Goal: Entertainment & Leisure: Consume media (video, audio)

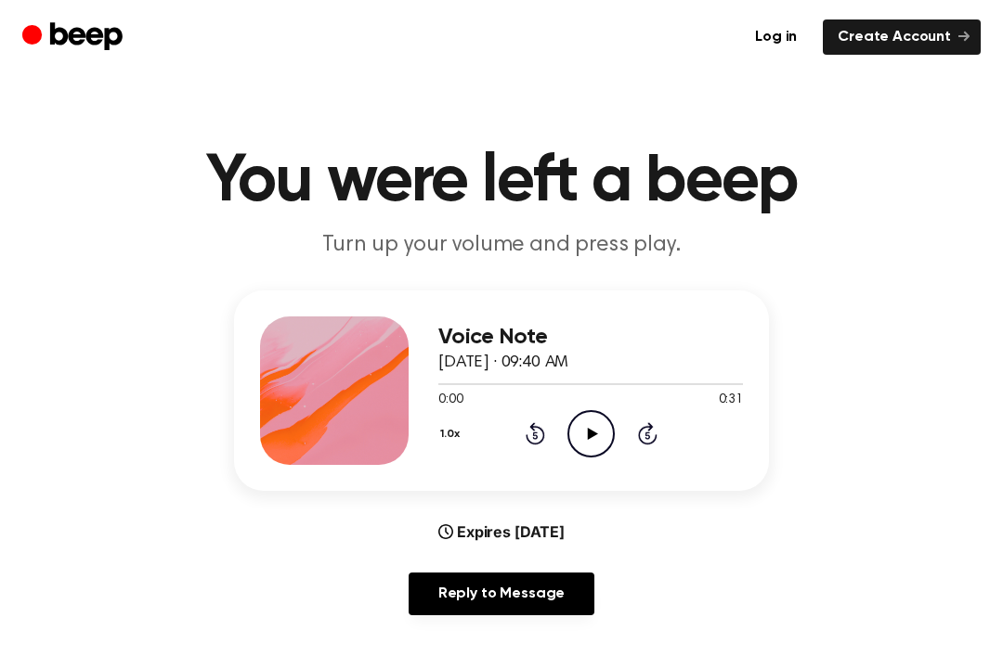
click at [599, 433] on icon "Play Audio" at bounding box center [590, 433] width 47 height 47
click at [650, 456] on div "1.0x Rewind 5 seconds Play Audio Skip 5 seconds" at bounding box center [590, 433] width 304 height 47
click at [655, 421] on icon "Skip 5 seconds" at bounding box center [647, 433] width 20 height 24
click at [589, 428] on icon "Play Audio" at bounding box center [590, 433] width 47 height 47
click at [534, 441] on icon "Rewind 5 seconds" at bounding box center [534, 433] width 20 height 24
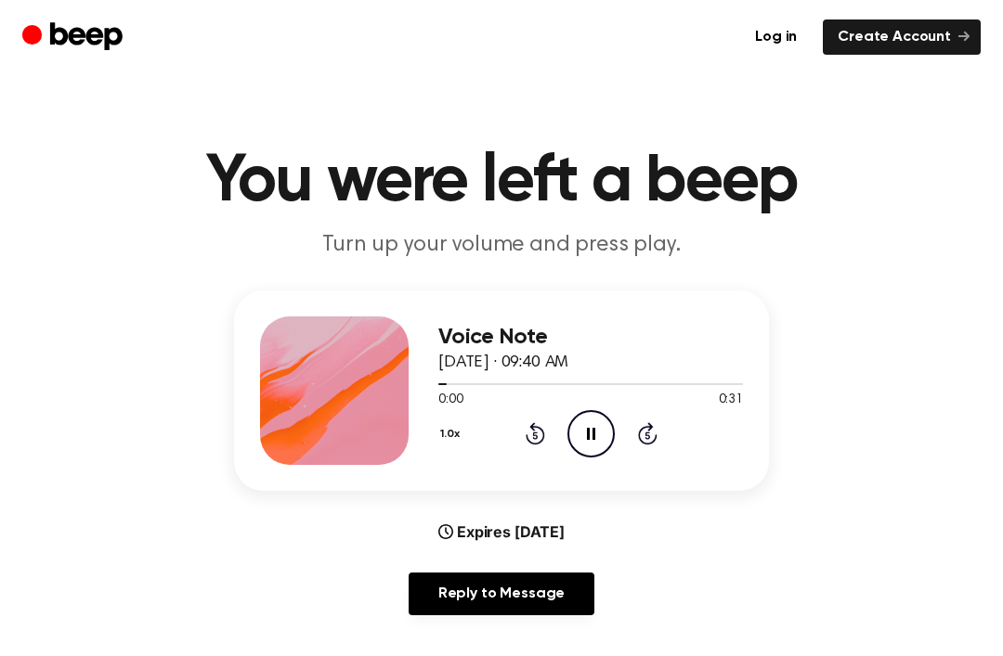
click at [888, 645] on main "You were left a beep Turn up your volume and press play. Voice Note [DATE] · 09…" at bounding box center [501, 598] width 1003 height 1197
click at [595, 436] on icon "Play Audio" at bounding box center [590, 433] width 47 height 47
click at [519, 431] on div "1.0x Rewind 5 seconds Pause Audio Skip 5 seconds" at bounding box center [590, 433] width 304 height 47
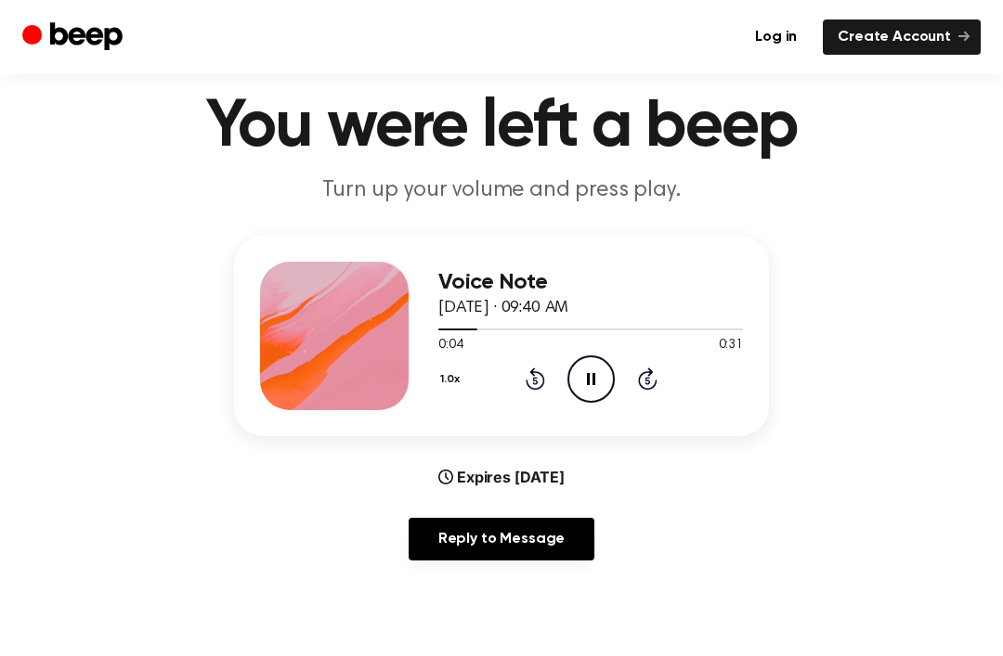
scroll to position [65, 0]
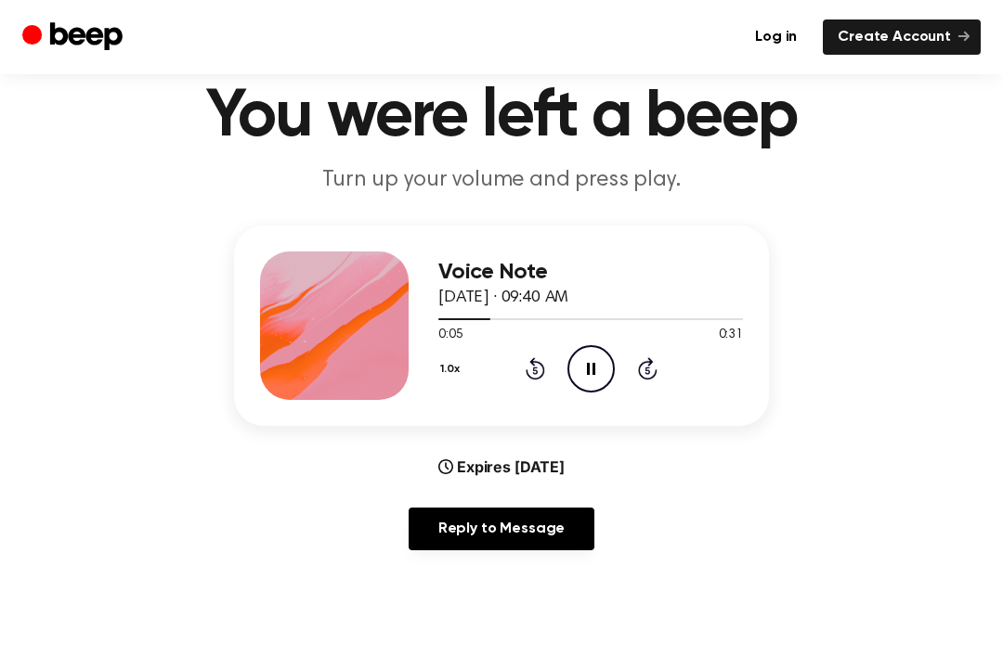
click at [507, 361] on div "1.0x Rewind 5 seconds Pause Audio Skip 5 seconds" at bounding box center [590, 368] width 304 height 47
click at [574, 372] on icon "Pause Audio" at bounding box center [590, 368] width 47 height 47
click at [594, 377] on icon "Play Audio" at bounding box center [590, 368] width 47 height 47
click at [552, 391] on div "1.0x Rewind 5 seconds Pause Audio Skip 5 seconds" at bounding box center [590, 368] width 304 height 47
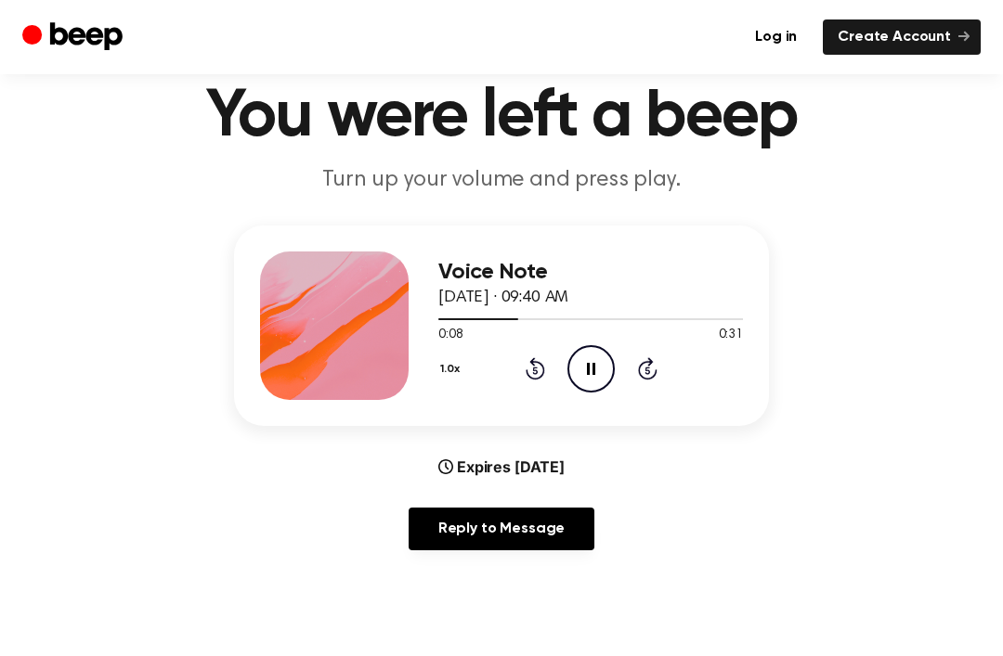
click at [599, 382] on icon "Pause Audio" at bounding box center [590, 368] width 47 height 47
click at [591, 350] on icon "Play Audio" at bounding box center [590, 368] width 47 height 47
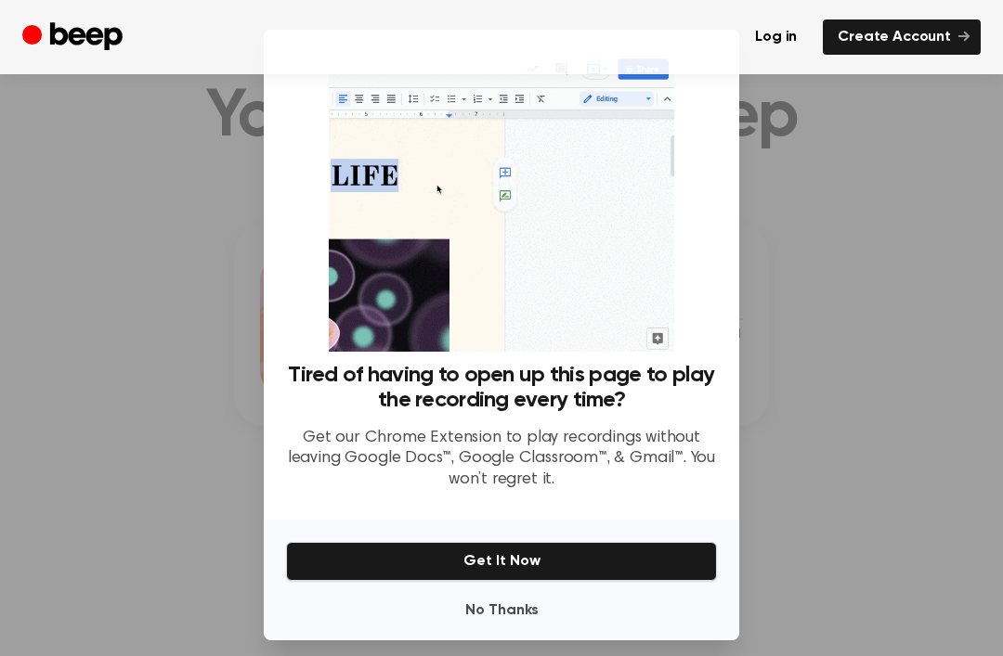
click at [132, 524] on div at bounding box center [501, 328] width 1003 height 656
click at [178, 466] on div at bounding box center [501, 328] width 1003 height 656
click at [177, 466] on div at bounding box center [501, 328] width 1003 height 656
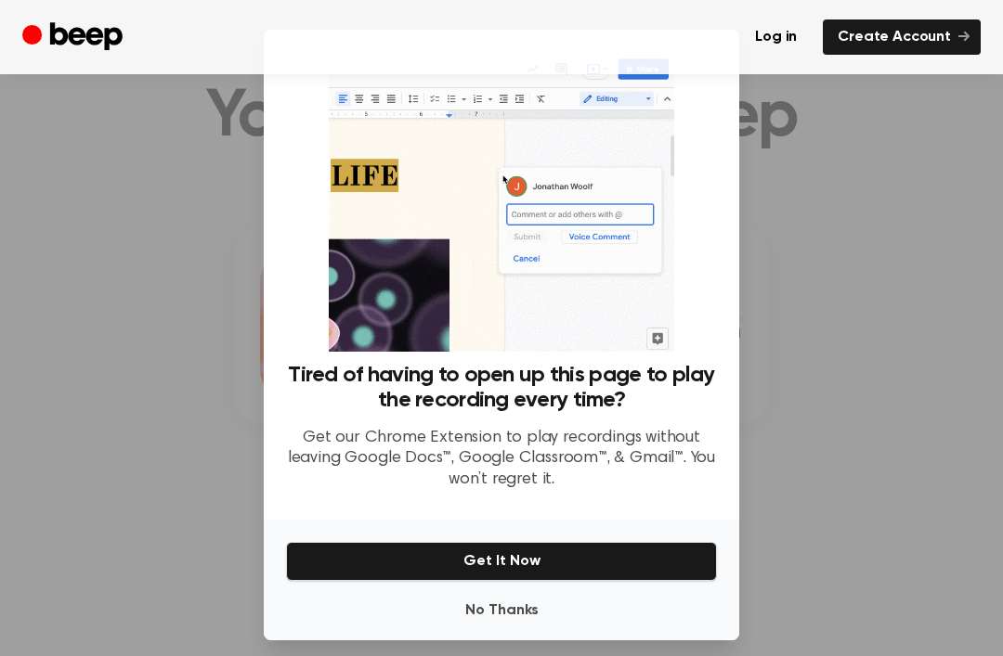
click at [175, 419] on div at bounding box center [501, 328] width 1003 height 656
click at [476, 624] on button "No Thanks" at bounding box center [501, 610] width 431 height 37
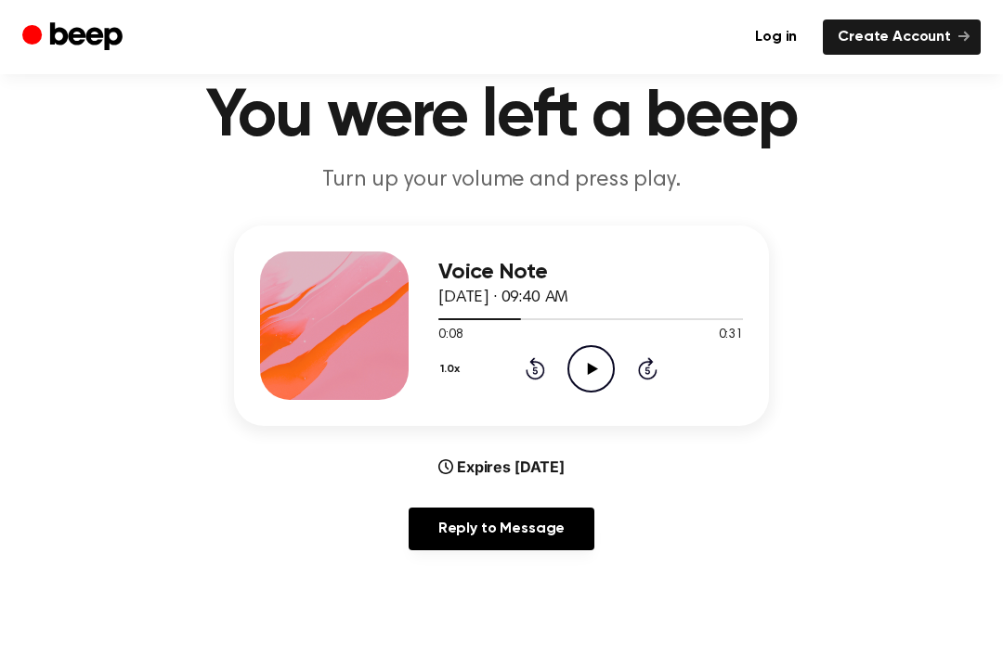
click at [563, 357] on div "1.0x Rewind 5 seconds Play Audio Skip 5 seconds" at bounding box center [590, 368] width 304 height 47
click at [563, 356] on div "1.0x Rewind 5 seconds Play Audio Skip 5 seconds" at bounding box center [590, 368] width 304 height 47
click at [587, 400] on div "Voice Note [DATE] · 09:40 AM 0:08 0:31 Your browser does not support the [objec…" at bounding box center [501, 326] width 535 height 201
click at [586, 399] on div "Voice Note [DATE] · 09:40 AM 0:08 0:31 Your browser does not support the [objec…" at bounding box center [590, 326] width 304 height 149
click at [599, 376] on icon "Play Audio" at bounding box center [590, 368] width 47 height 47
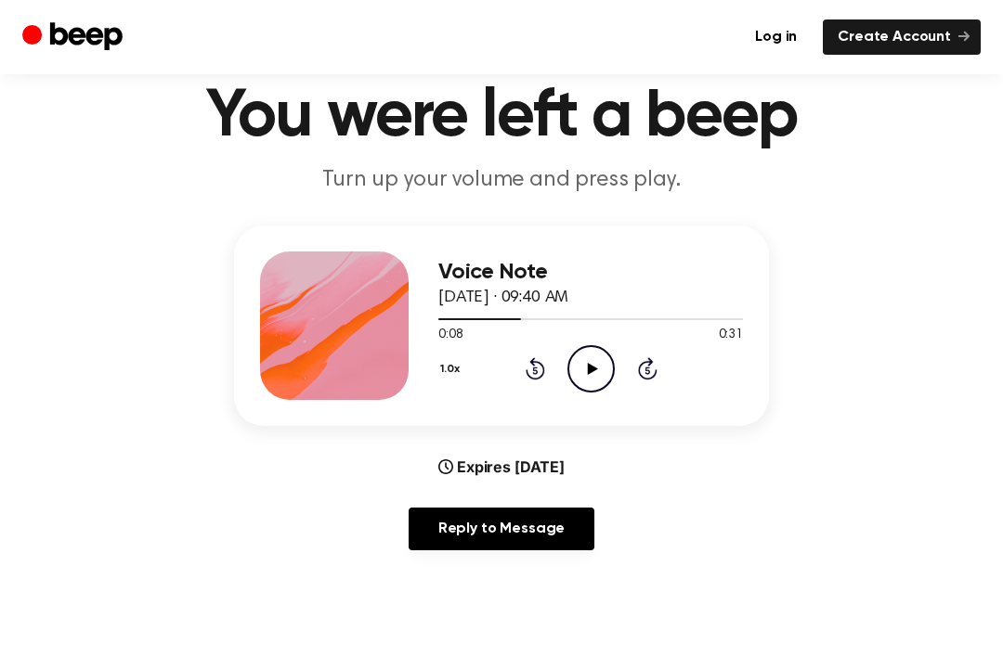
click at [581, 356] on icon "Play Audio" at bounding box center [590, 368] width 47 height 47
click at [609, 389] on icon "Pause Audio" at bounding box center [590, 368] width 47 height 47
click at [587, 381] on icon "Play Audio" at bounding box center [590, 368] width 47 height 47
click at [586, 369] on icon "Pause Audio" at bounding box center [590, 368] width 47 height 47
click at [533, 377] on icon "Rewind 5 seconds" at bounding box center [534, 368] width 20 height 24
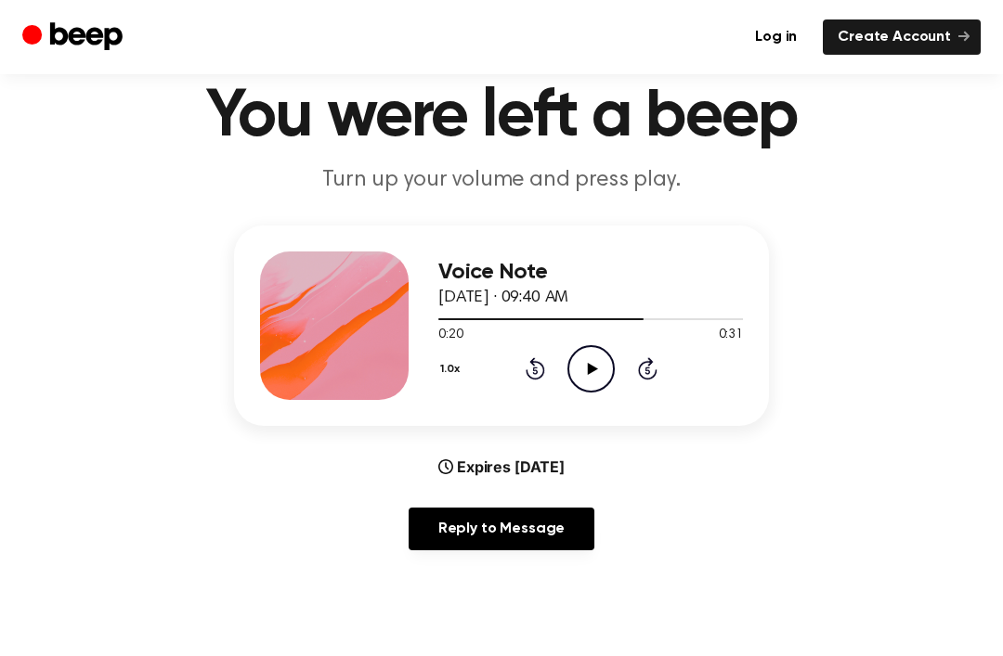
click at [532, 376] on icon "Rewind 5 seconds" at bounding box center [534, 368] width 20 height 24
click at [526, 357] on icon "Rewind 5 seconds" at bounding box center [534, 368] width 20 height 24
click at [588, 372] on icon at bounding box center [592, 369] width 10 height 12
click at [593, 347] on icon "Pause Audio" at bounding box center [590, 368] width 47 height 47
click at [589, 363] on icon "Play Audio" at bounding box center [590, 368] width 47 height 47
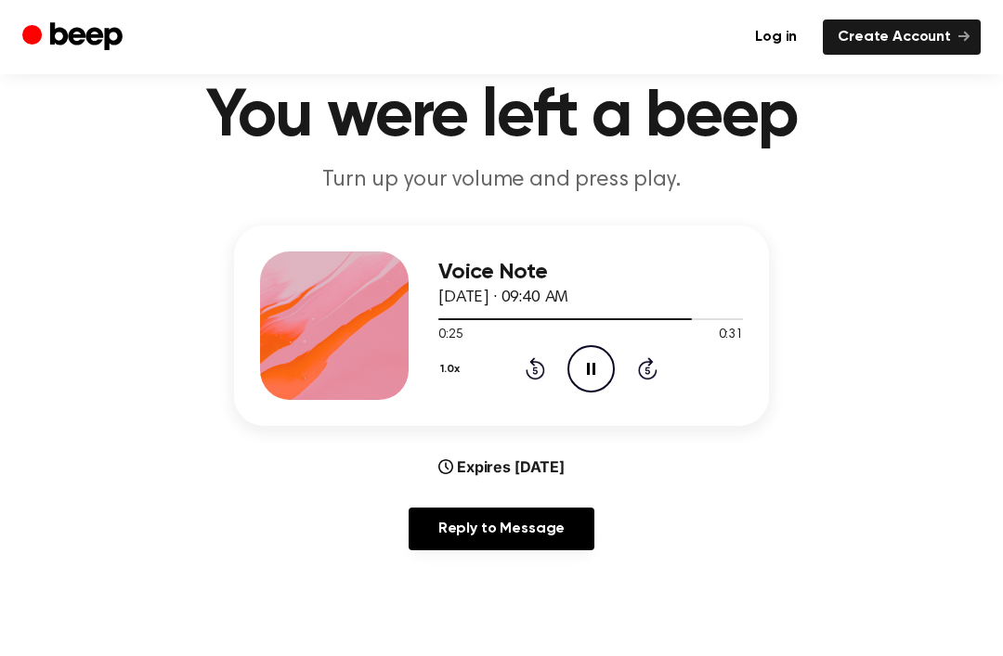
click at [610, 354] on icon "Pause Audio" at bounding box center [590, 368] width 47 height 47
click at [590, 393] on div "Voice Note [DATE] · 09:40 AM 0:26 0:31 Your browser does not support the [objec…" at bounding box center [590, 326] width 304 height 149
click at [581, 373] on icon "Play Audio" at bounding box center [590, 368] width 47 height 47
click at [592, 377] on icon "Pause Audio" at bounding box center [590, 368] width 47 height 47
click at [525, 387] on div "1.0x Rewind 5 seconds Play Audio Skip 5 seconds" at bounding box center [590, 368] width 304 height 47
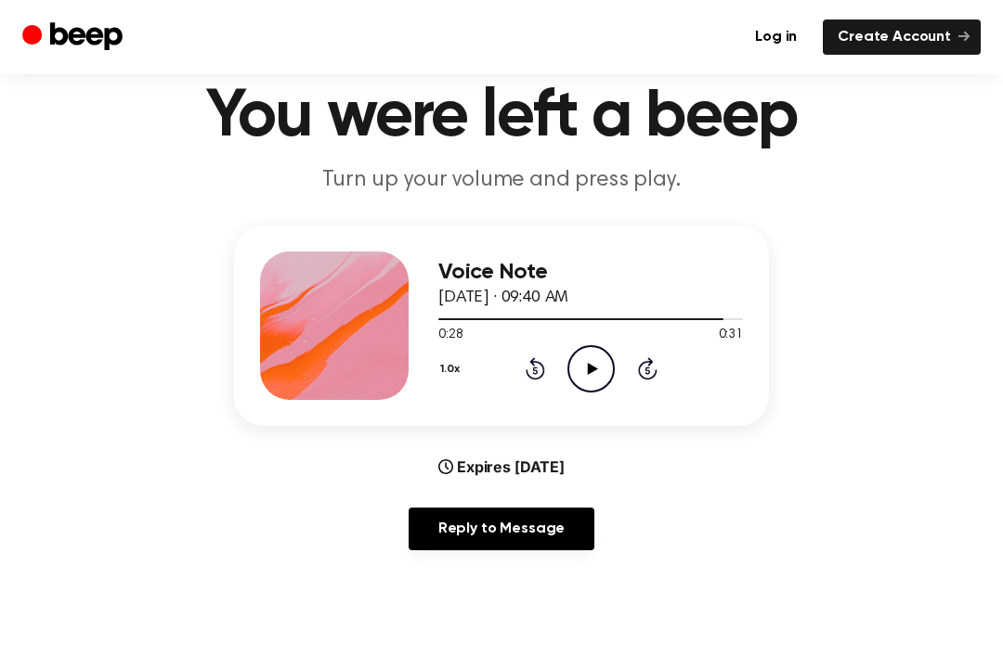
click at [525, 386] on div "1.0x Rewind 5 seconds Play Audio Skip 5 seconds" at bounding box center [590, 368] width 304 height 47
click at [514, 371] on div "1.0x Rewind 5 seconds Play Audio Skip 5 seconds" at bounding box center [590, 368] width 304 height 47
click at [513, 371] on div "1.0x Rewind 5 seconds Play Audio Skip 5 seconds" at bounding box center [590, 368] width 304 height 47
click at [509, 372] on div "1.0x Rewind 5 seconds Play Audio Skip 5 seconds" at bounding box center [590, 368] width 304 height 47
click at [508, 371] on div "1.0x Rewind 5 seconds Play Audio Skip 5 seconds" at bounding box center [590, 368] width 304 height 47
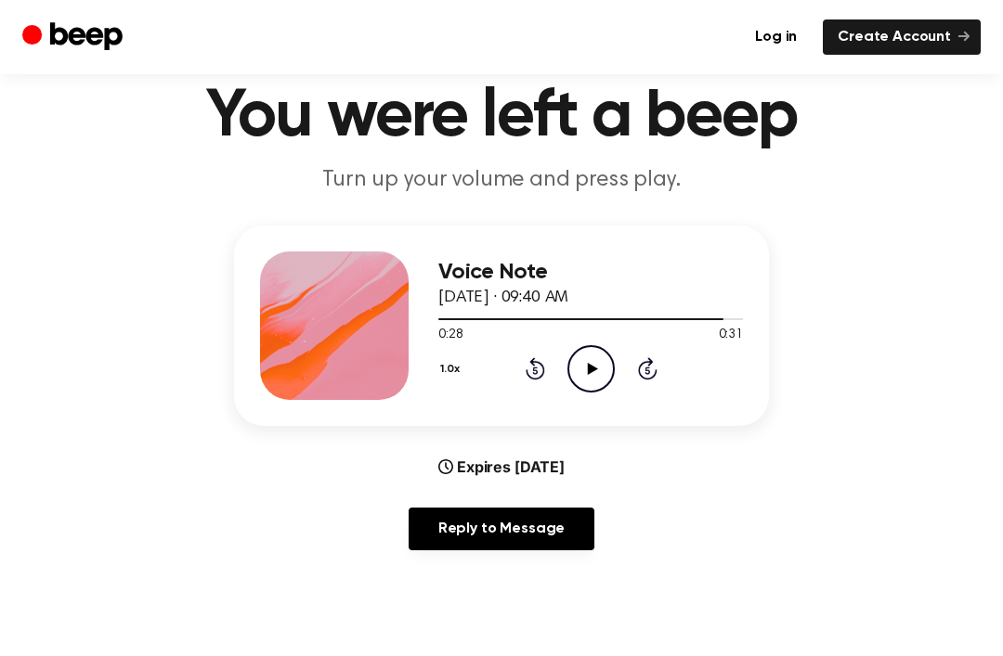
click at [526, 372] on icon at bounding box center [534, 368] width 19 height 22
click at [523, 377] on div "1.0x Rewind 5 seconds Play Audio Skip 5 seconds" at bounding box center [590, 368] width 304 height 47
click at [531, 373] on icon "Rewind 5 seconds" at bounding box center [534, 368] width 20 height 24
click at [524, 375] on icon "Rewind 5 seconds" at bounding box center [534, 368] width 20 height 24
click at [519, 390] on div "1.0x Rewind 5 seconds Play Audio Skip 5 seconds" at bounding box center [590, 368] width 304 height 47
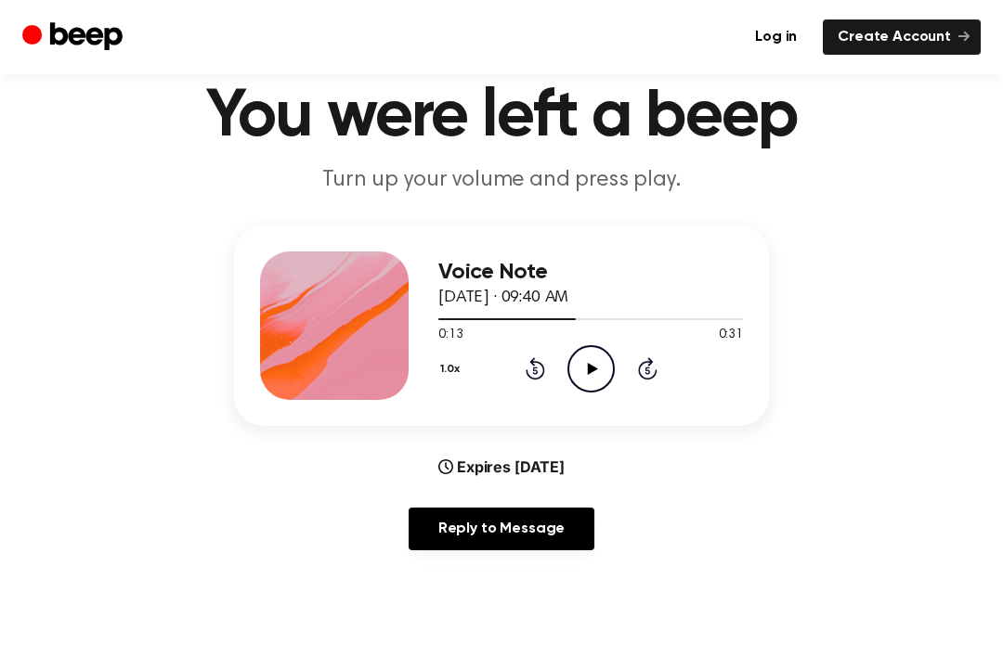
click at [537, 363] on icon at bounding box center [534, 368] width 19 height 22
click at [533, 364] on icon at bounding box center [534, 368] width 19 height 22
click at [523, 372] on div "1.0x Rewind 5 seconds Play Audio Skip 5 seconds" at bounding box center [590, 368] width 304 height 47
click at [516, 376] on div "1.0x Rewind 5 seconds Play Audio Skip 5 seconds" at bounding box center [590, 368] width 304 height 47
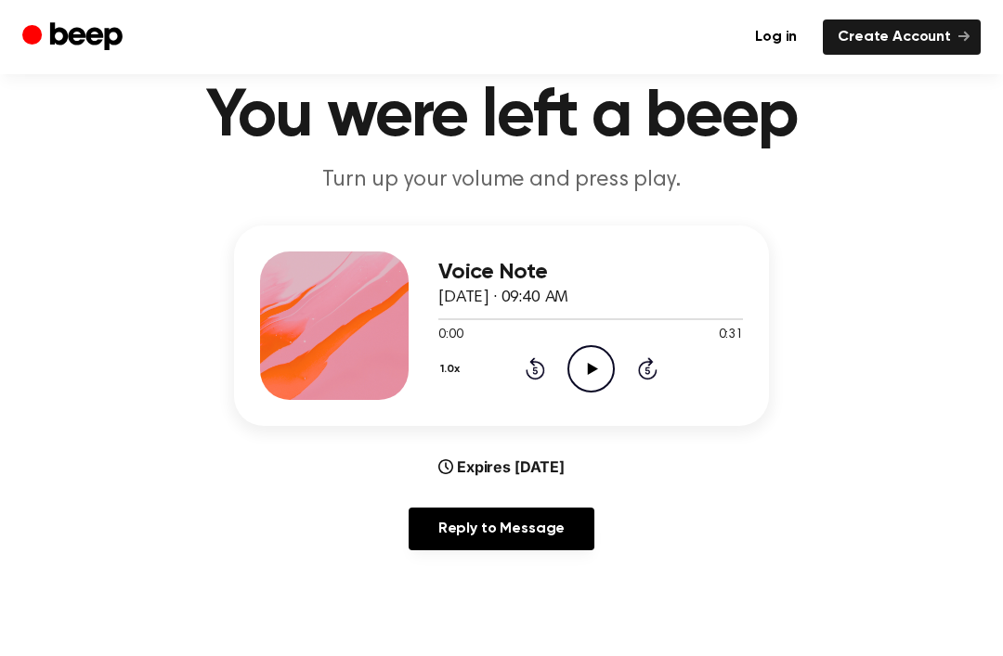
scroll to position [71, 0]
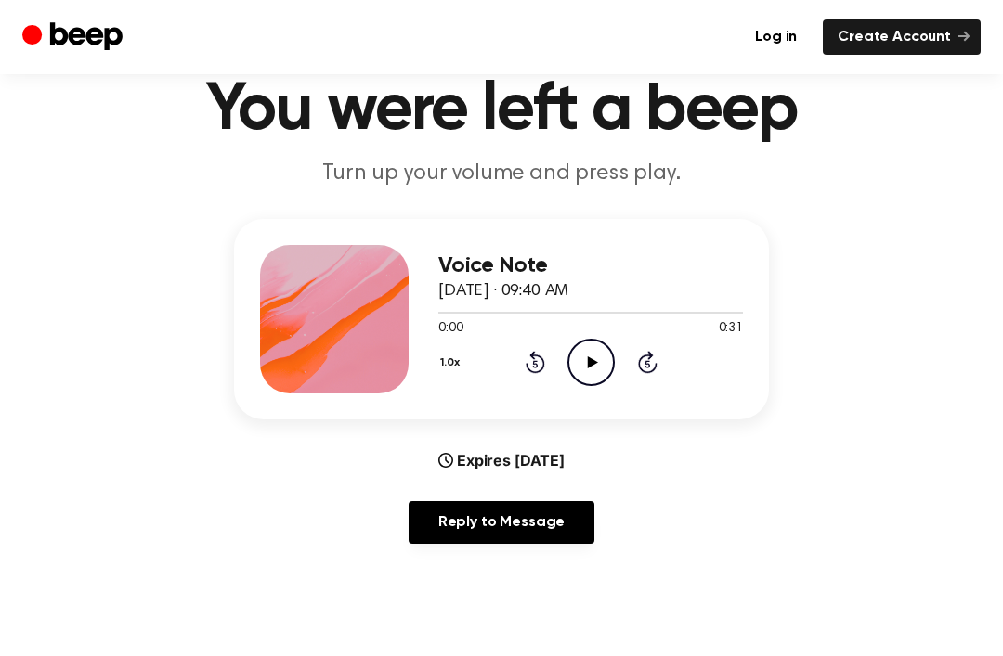
click at [583, 333] on div "0:00 0:31" at bounding box center [590, 328] width 304 height 19
click at [583, 332] on div "0:00 0:31" at bounding box center [590, 328] width 304 height 19
click at [603, 388] on div "Voice Note [DATE] · 09:40 AM 0:00 0:31 Your browser does not support the [objec…" at bounding box center [590, 319] width 304 height 149
click at [593, 361] on icon at bounding box center [592, 362] width 10 height 12
click at [576, 360] on icon "Pause Audio" at bounding box center [590, 362] width 47 height 47
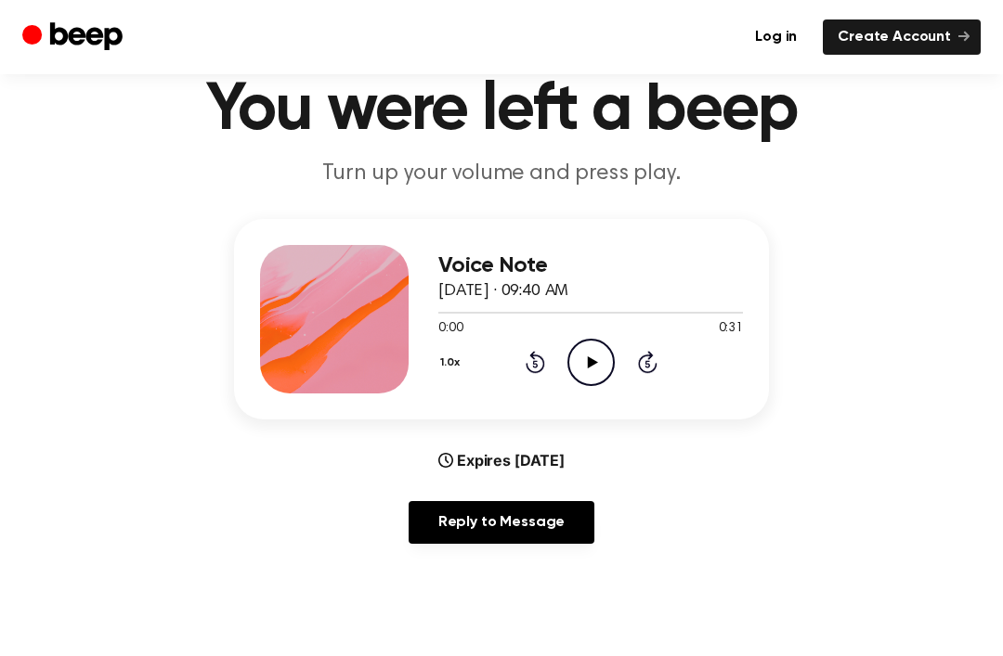
click at [591, 365] on icon at bounding box center [592, 362] width 10 height 12
click at [589, 386] on div "Voice Note [DATE] · 09:40 AM 0:27 0:31 Your browser does not support the [objec…" at bounding box center [590, 319] width 304 height 149
click at [606, 345] on circle at bounding box center [590, 362] width 45 height 45
click at [584, 353] on icon "Play Audio" at bounding box center [590, 362] width 47 height 47
click at [538, 362] on icon "Rewind 5 seconds" at bounding box center [534, 362] width 20 height 24
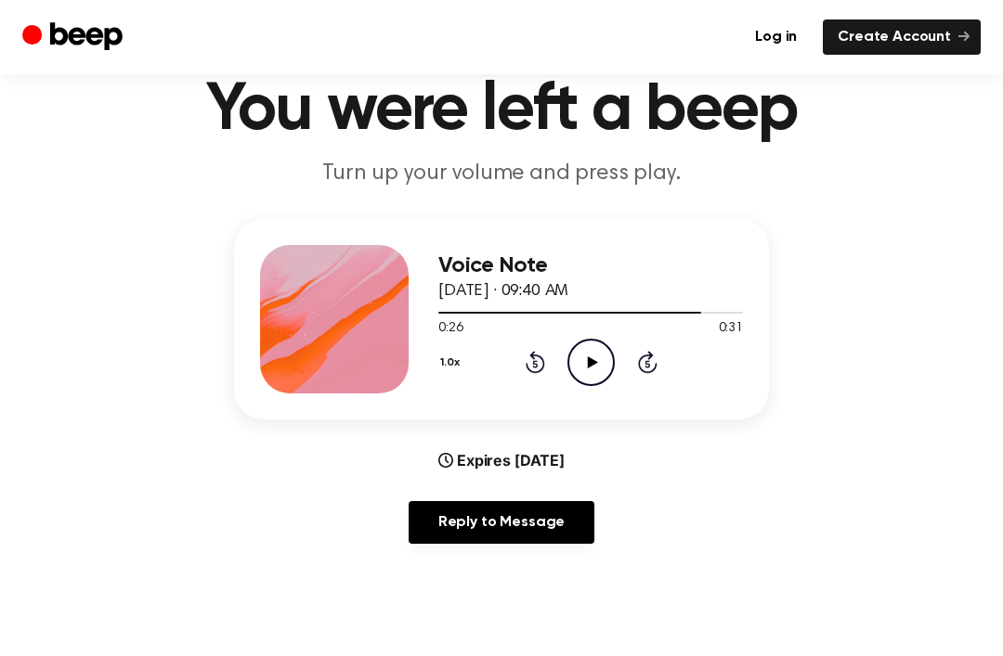
click at [516, 363] on div "1.0x Rewind 5 seconds Play Audio Skip 5 seconds" at bounding box center [590, 362] width 304 height 47
click at [538, 357] on icon at bounding box center [534, 362] width 19 height 22
click at [543, 370] on icon "Rewind 5 seconds" at bounding box center [534, 362] width 20 height 24
click at [537, 360] on icon "Rewind 5 seconds" at bounding box center [534, 362] width 20 height 24
click at [559, 382] on div "1.0x Rewind 5 seconds Play Audio Skip 5 seconds" at bounding box center [590, 362] width 304 height 47
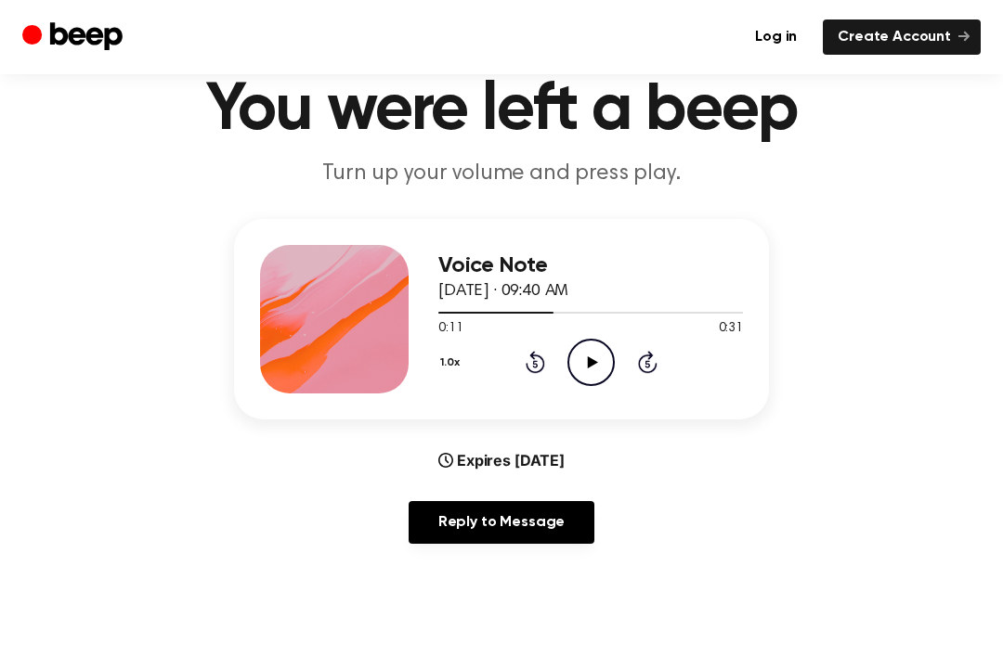
click at [559, 382] on div "1.0x Rewind 5 seconds Play Audio Skip 5 seconds" at bounding box center [590, 362] width 304 height 47
click at [568, 356] on circle at bounding box center [590, 362] width 45 height 45
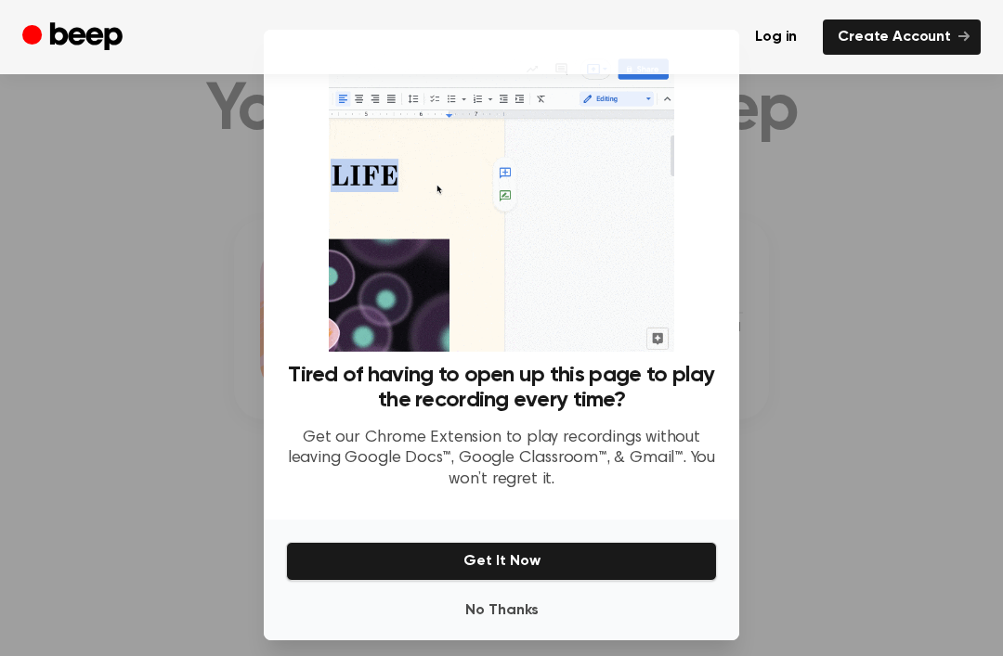
click at [537, 352] on img at bounding box center [501, 202] width 344 height 300
